Goal: Transaction & Acquisition: Subscribe to service/newsletter

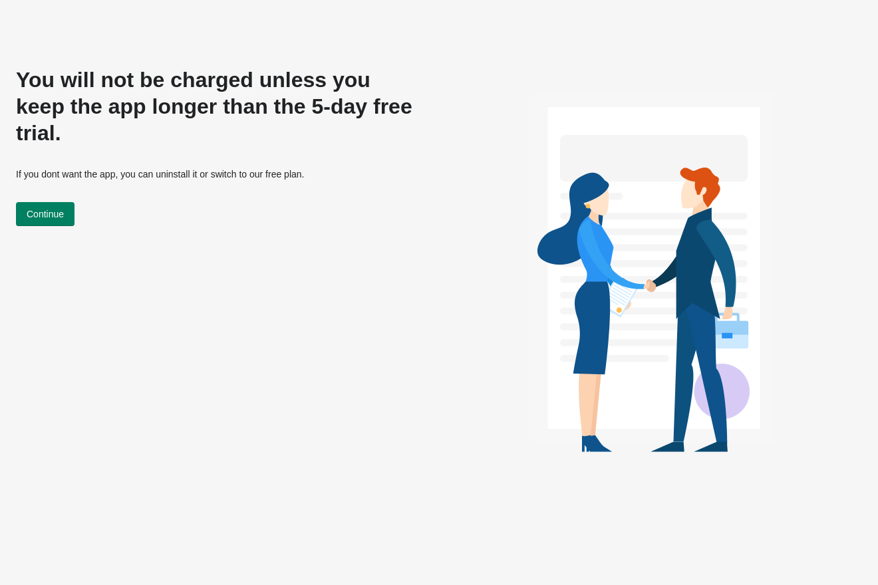
click at [65, 174] on div "You will not be charged unless you keep the app longer than the 5-day free tria…" at bounding box center [219, 135] width 406 height 181
click at [58, 209] on span "Continue" at bounding box center [45, 214] width 37 height 11
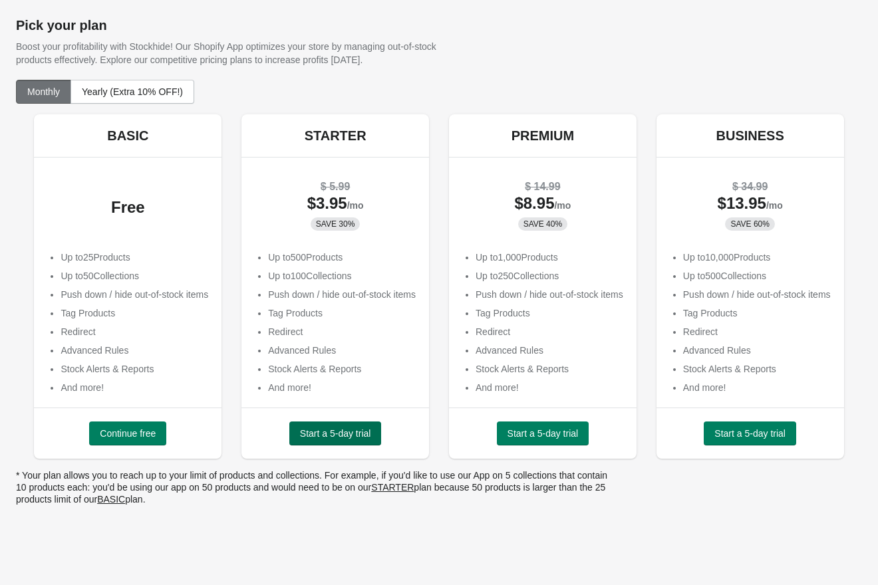
click at [301, 439] on span "Start a 5-day trial" at bounding box center [335, 433] width 71 height 11
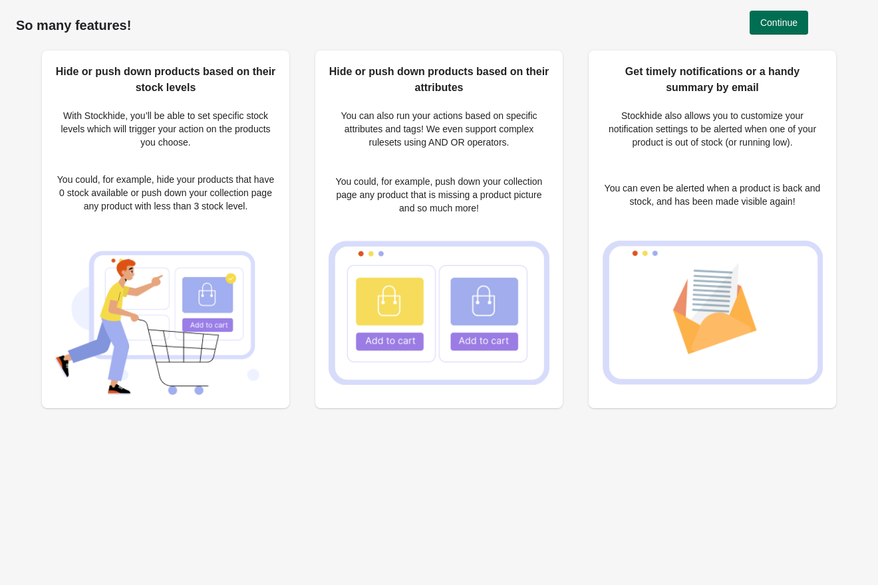
click at [776, 27] on span "Continue" at bounding box center [778, 22] width 37 height 11
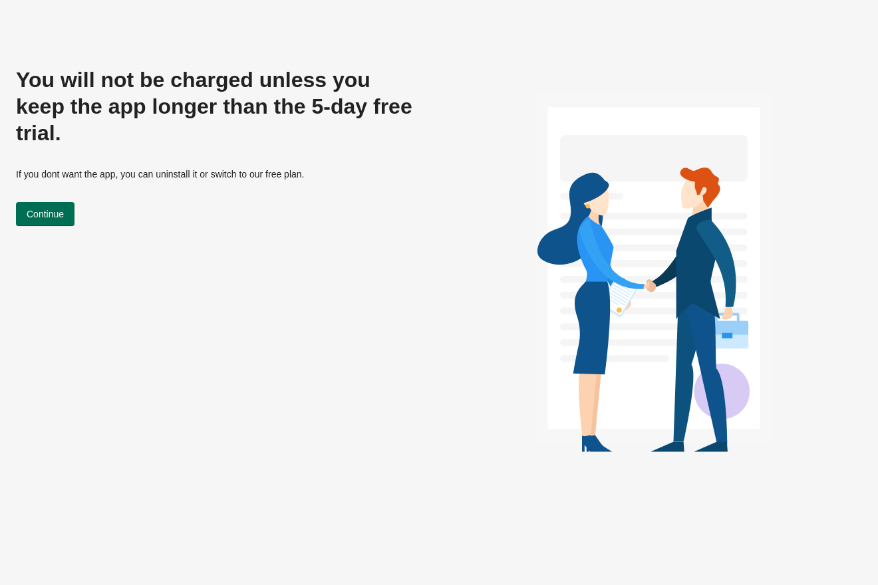
click at [47, 209] on span "Continue" at bounding box center [45, 214] width 37 height 11
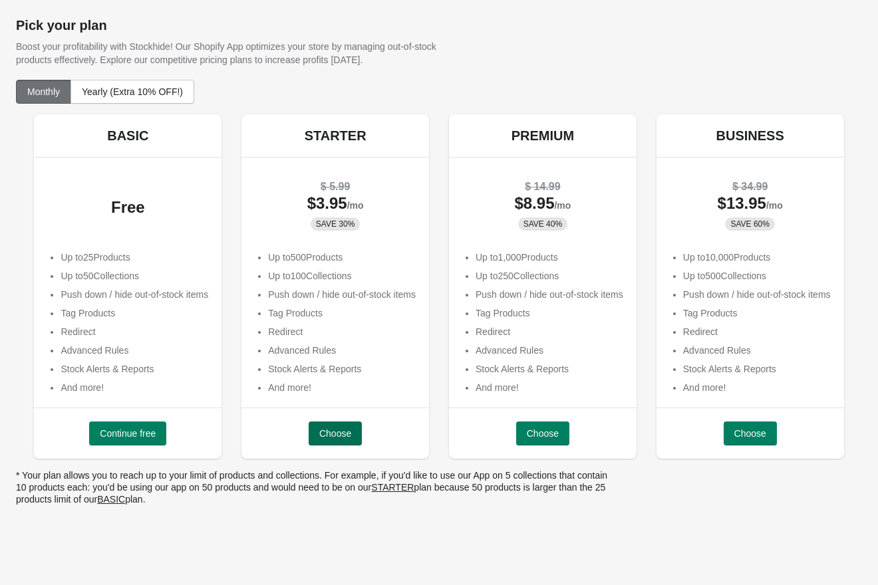
click at [323, 439] on span "Choose" at bounding box center [335, 433] width 32 height 11
